Goal: Task Accomplishment & Management: Manage account settings

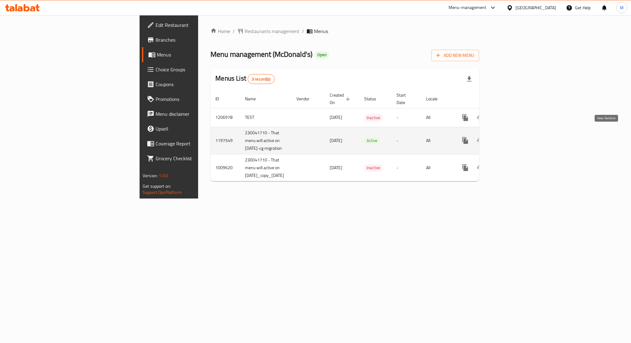
click at [514, 137] on icon "enhanced table" at bounding box center [509, 140] width 7 height 7
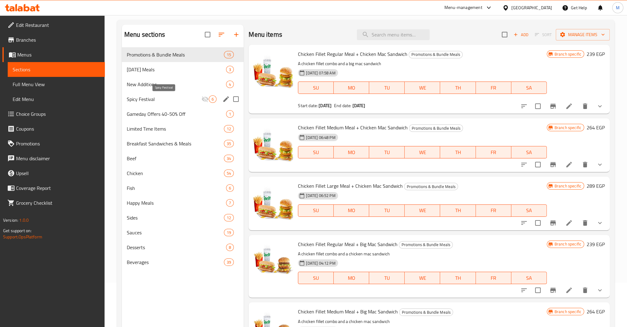
scroll to position [44, 0]
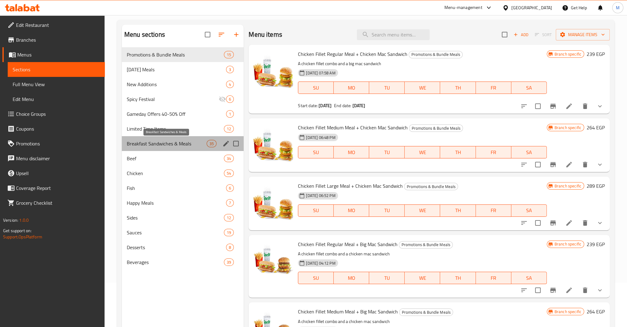
click at [171, 142] on span "Breakfast Sandwiches & Meals" at bounding box center [167, 143] width 80 height 7
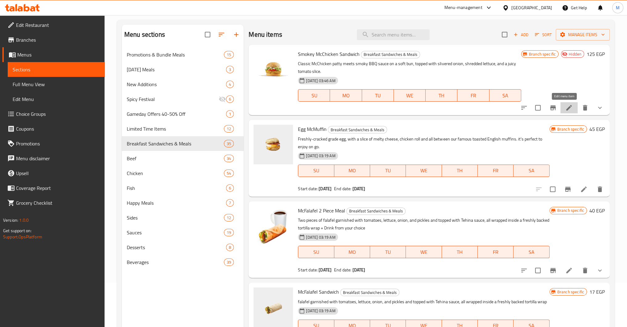
click at [565, 109] on icon at bounding box center [568, 107] width 7 height 7
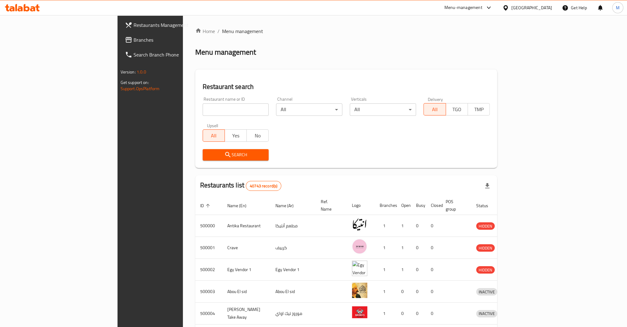
click at [203, 112] on input "search" at bounding box center [236, 109] width 66 height 12
type input "McDonald's"
click button "Search" at bounding box center [236, 154] width 66 height 11
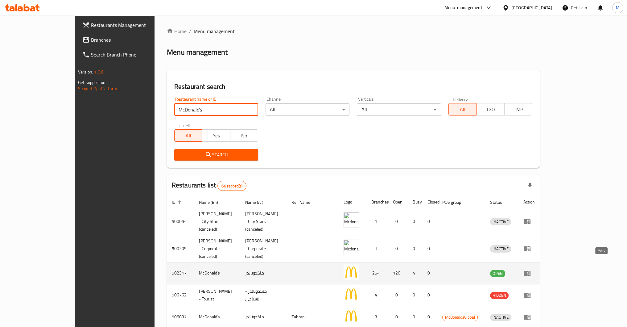
click at [530, 270] on icon "enhanced table" at bounding box center [527, 272] width 7 height 5
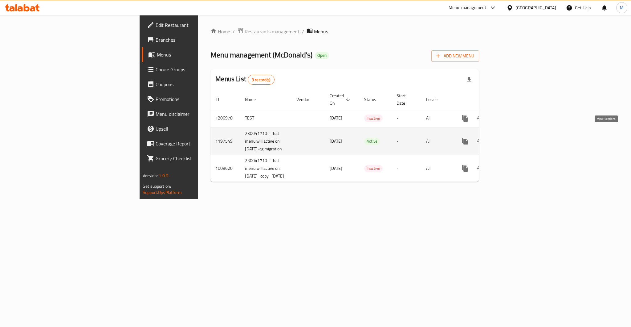
click at [514, 137] on icon "enhanced table" at bounding box center [509, 140] width 7 height 7
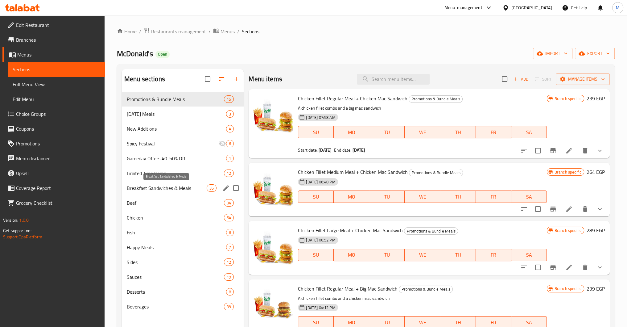
click at [166, 191] on span "Breakfast Sandwiches & Meals" at bounding box center [167, 187] width 80 height 7
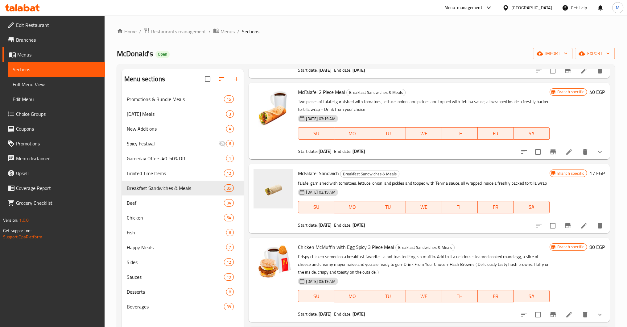
scroll to position [99, 0]
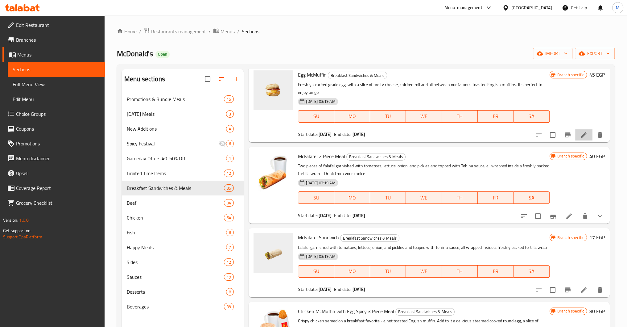
click at [580, 138] on li at bounding box center [583, 134] width 17 height 11
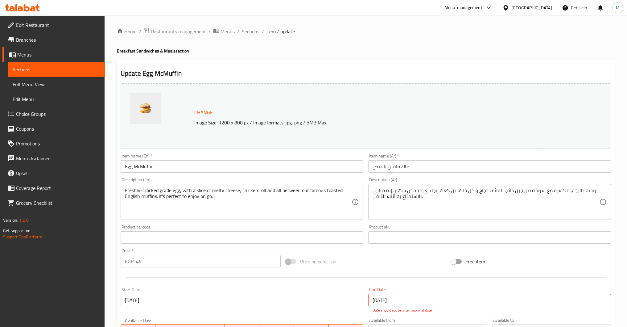
click at [249, 31] on span "Sections" at bounding box center [251, 31] width 18 height 7
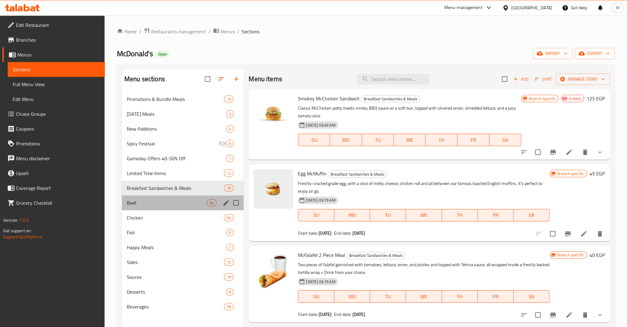
click at [150, 209] on div "Beef 34" at bounding box center [183, 202] width 122 height 15
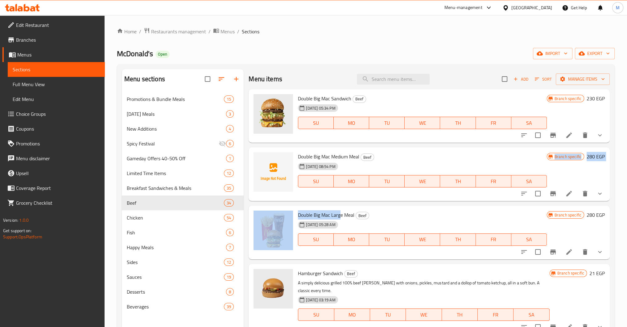
drag, startPoint x: 150, startPoint y: 209, endPoint x: 393, endPoint y: 171, distance: 245.7
click at [393, 171] on div "Double Big Mac Sandwich Beef 18-12-2024 05:34 PM SU MO TU WE TH FR SA Branch sp…" at bounding box center [429, 141] width 361 height 105
click at [566, 137] on icon at bounding box center [568, 134] width 7 height 7
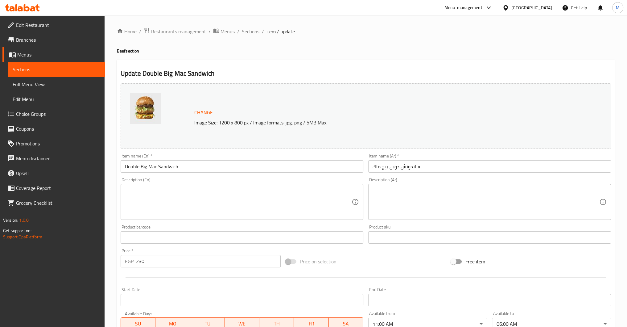
click at [30, 9] on icon at bounding box center [22, 7] width 35 height 7
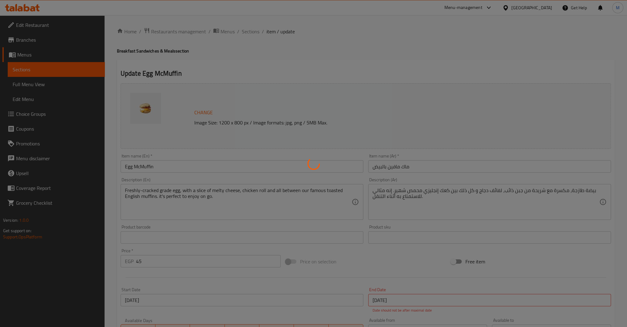
scroll to position [125, 0]
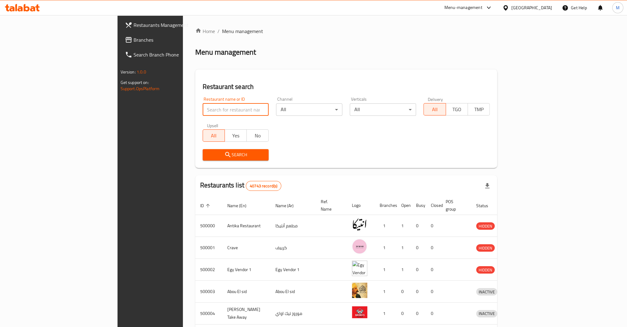
click at [203, 109] on input "search" at bounding box center [236, 109] width 66 height 12
type input "673756"
click at [509, 10] on icon at bounding box center [505, 8] width 6 height 6
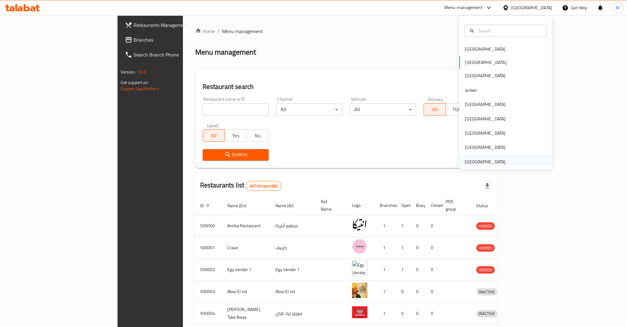
click at [482, 158] on div "[GEOGRAPHIC_DATA]" at bounding box center [485, 161] width 41 height 7
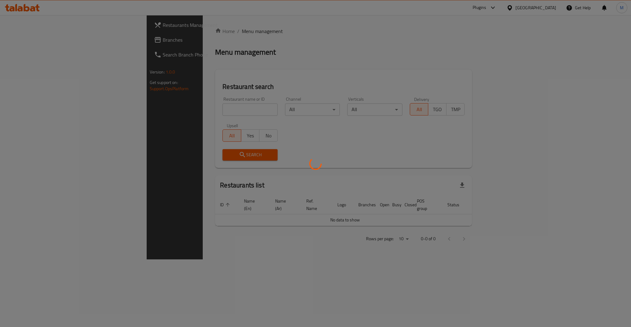
click at [207, 72] on div at bounding box center [315, 163] width 631 height 327
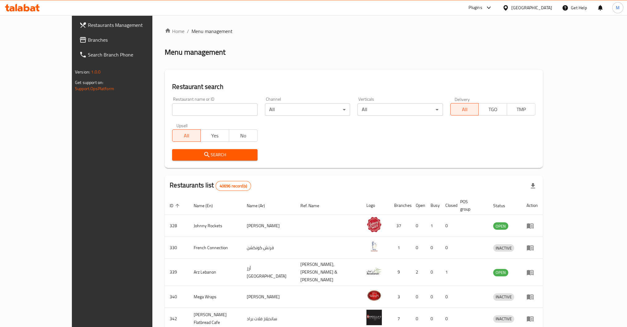
paste input "673756"
click at [172, 110] on input "673756" at bounding box center [214, 109] width 85 height 12
type input "673756"
click button "Search" at bounding box center [214, 154] width 85 height 11
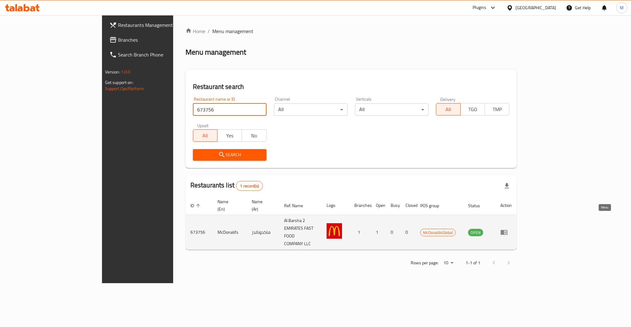
click at [508, 230] on icon "enhanced table" at bounding box center [504, 232] width 7 height 5
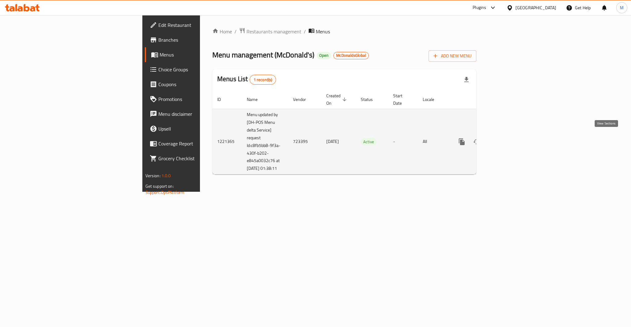
click at [510, 138] on icon "enhanced table" at bounding box center [506, 141] width 7 height 7
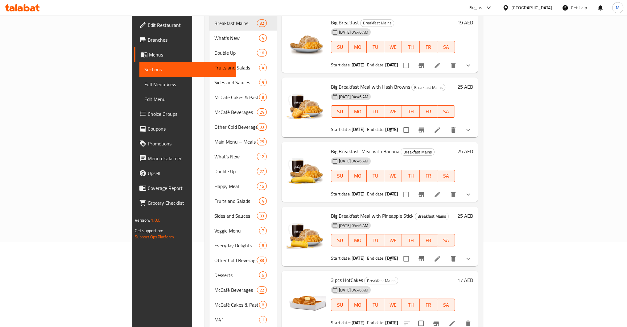
scroll to position [122, 0]
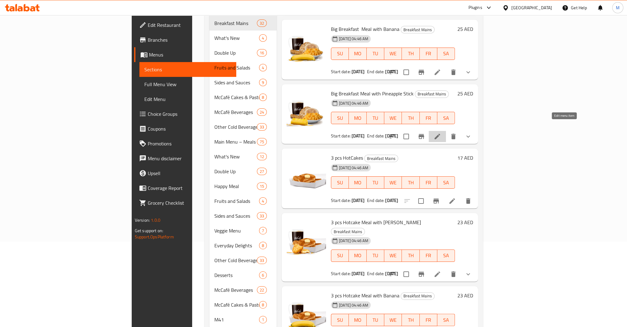
click at [440, 134] on icon at bounding box center [437, 137] width 6 height 6
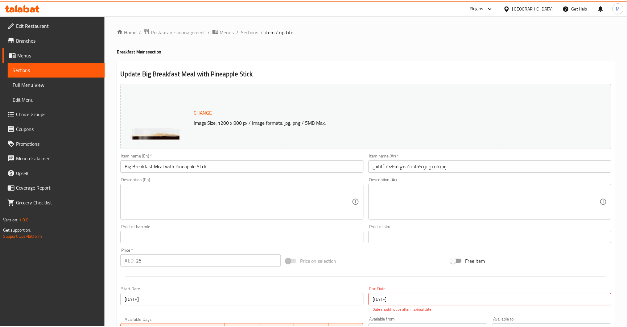
scroll to position [125, 0]
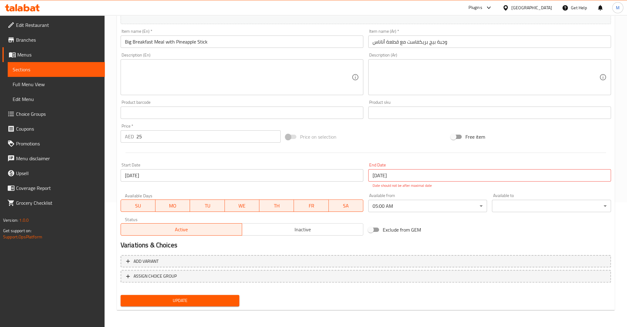
click at [350, 195] on div "SU MO TU WE TH FR SA" at bounding box center [242, 202] width 243 height 18
click at [27, 53] on span "Menus" at bounding box center [58, 54] width 83 height 7
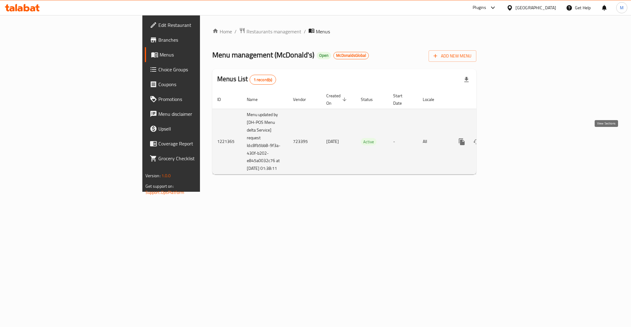
click at [510, 138] on icon "enhanced table" at bounding box center [506, 141] width 7 height 7
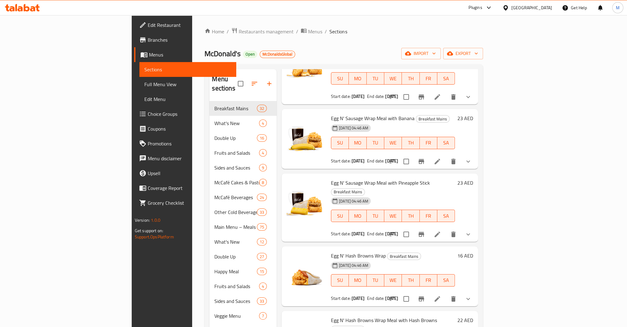
scroll to position [789, 0]
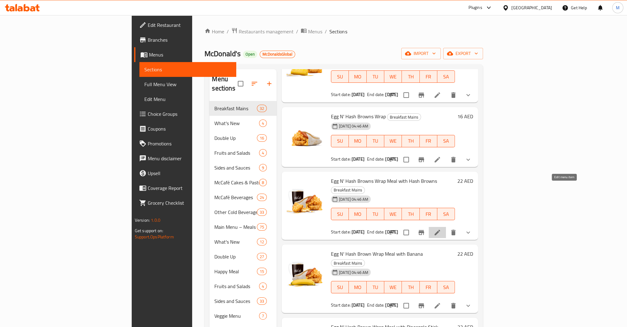
click at [441, 228] on icon at bounding box center [437, 231] width 7 height 7
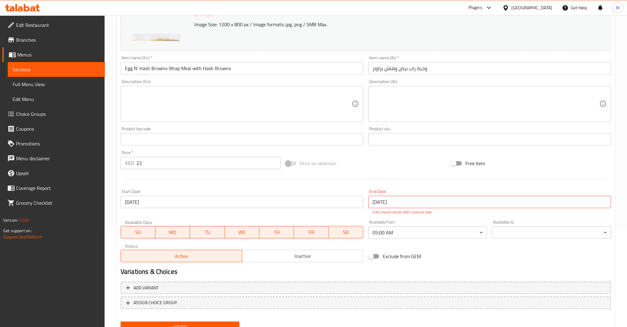
scroll to position [125, 0]
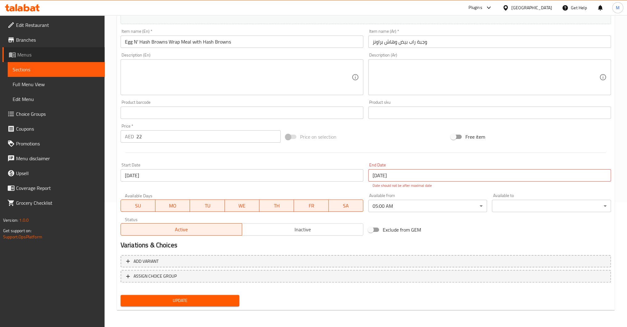
click at [23, 55] on span "Menus" at bounding box center [58, 54] width 83 height 7
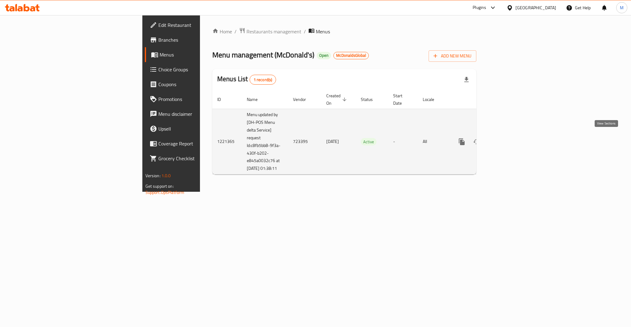
click at [509, 139] on icon "enhanced table" at bounding box center [507, 142] width 6 height 6
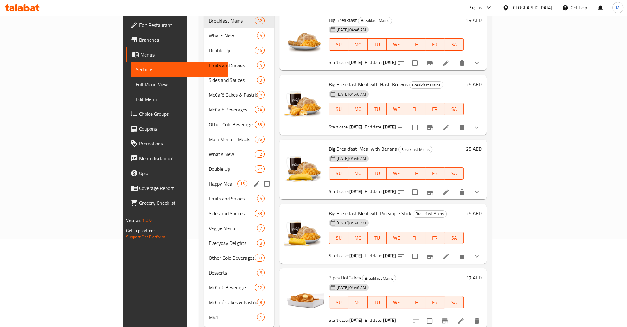
scroll to position [95, 0]
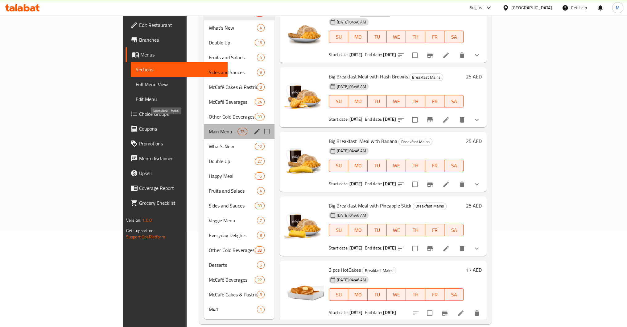
click at [209, 128] on span "Main Menu – Meals" at bounding box center [223, 131] width 29 height 7
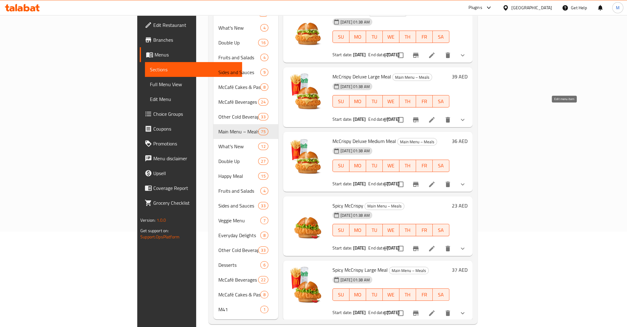
click at [435, 116] on icon at bounding box center [431, 119] width 7 height 7
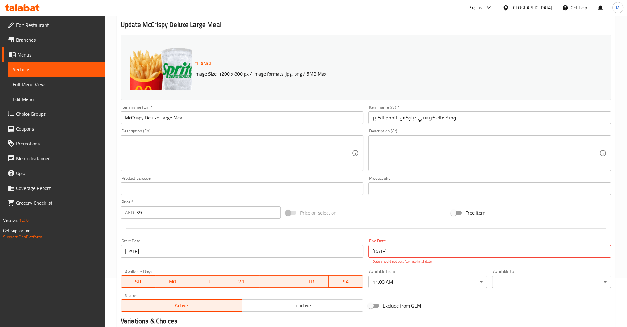
scroll to position [48, 0]
click at [144, 27] on h2 "Update McCrispy Deluxe Large Meal" at bounding box center [366, 25] width 490 height 9
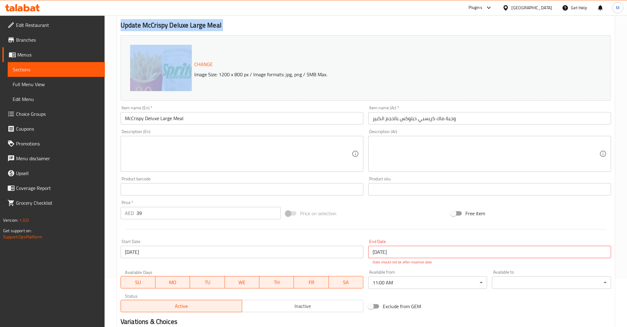
click at [144, 27] on h2 "Update McCrispy Deluxe Large Meal" at bounding box center [366, 25] width 490 height 9
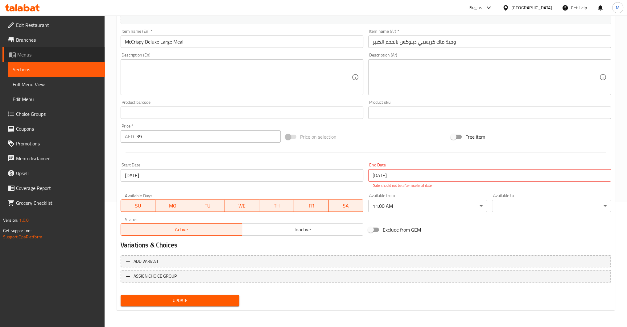
click at [16, 52] on span at bounding box center [13, 54] width 9 height 7
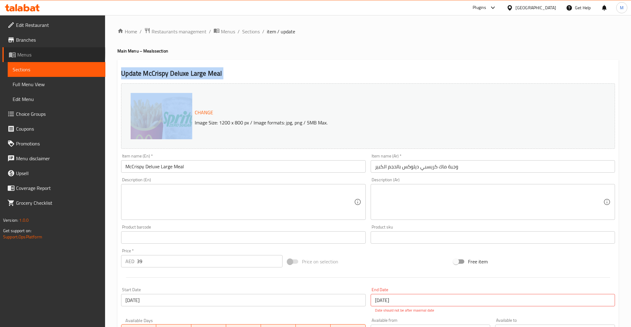
click at [16, 52] on span at bounding box center [13, 54] width 9 height 7
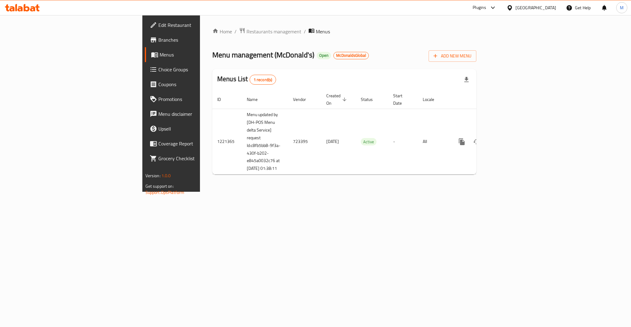
click at [541, 6] on div "[GEOGRAPHIC_DATA]" at bounding box center [536, 7] width 41 height 7
